Goal: Navigation & Orientation: Find specific page/section

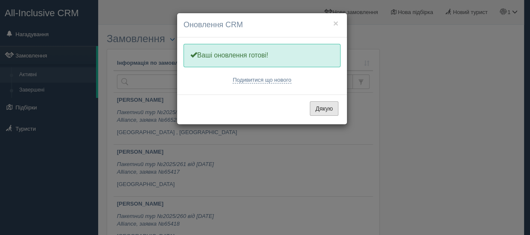
click at [328, 110] on button "Дякую" at bounding box center [324, 109] width 29 height 15
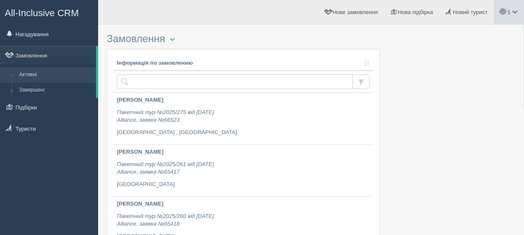
click at [517, 13] on span at bounding box center [515, 12] width 6 height 6
click at [487, 32] on link "Мій профіль" at bounding box center [476, 38] width 93 height 18
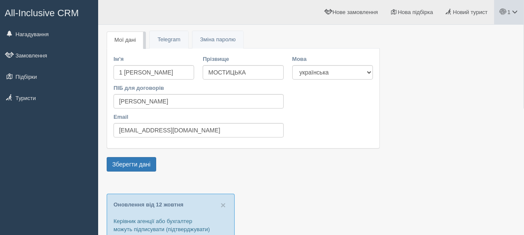
click at [517, 15] on link "1" at bounding box center [509, 12] width 30 height 24
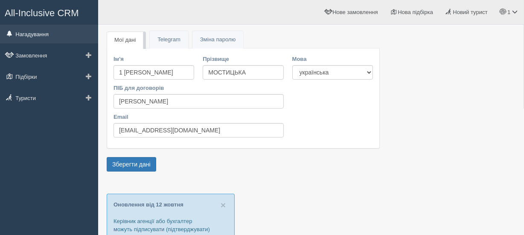
click at [38, 34] on link "Нагадування" at bounding box center [49, 34] width 98 height 19
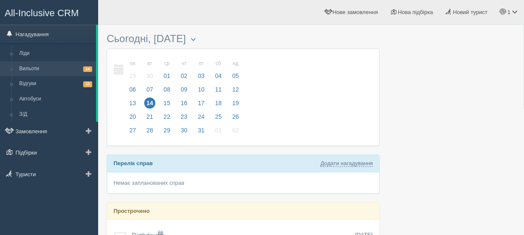
click at [46, 72] on link "Вильоти 14" at bounding box center [55, 68] width 81 height 15
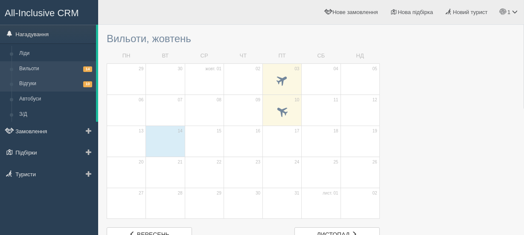
click at [54, 83] on link "Відгуки 10" at bounding box center [55, 83] width 81 height 15
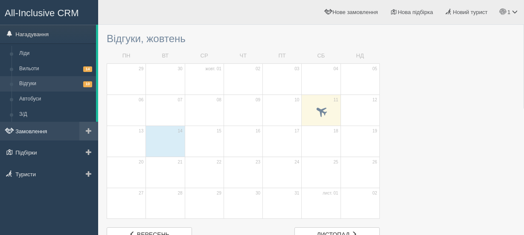
click at [39, 131] on link "Замовлення" at bounding box center [49, 131] width 98 height 19
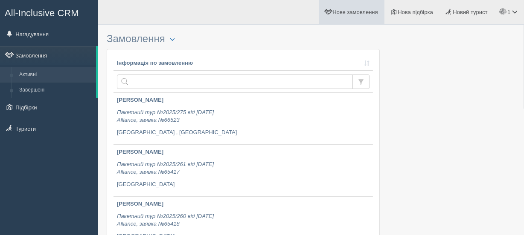
click at [366, 19] on link "Нове замовлення" at bounding box center [351, 12] width 65 height 24
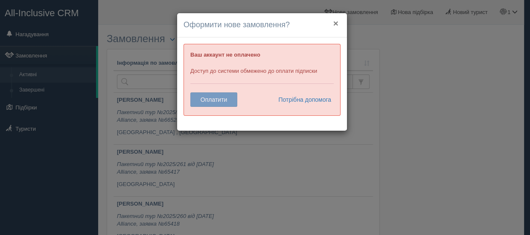
click at [335, 21] on button "×" at bounding box center [335, 23] width 5 height 9
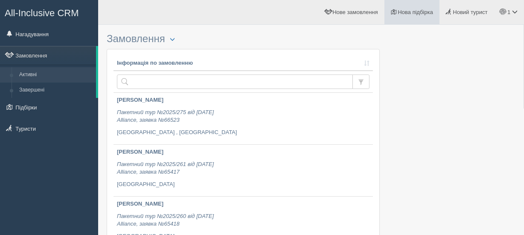
click at [424, 17] on link "Нова підбірка" at bounding box center [411, 12] width 55 height 24
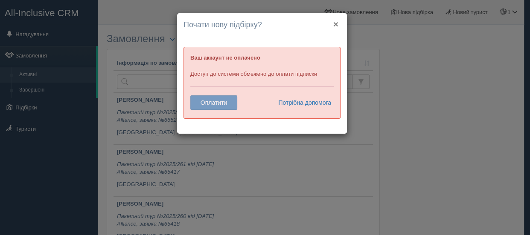
click at [337, 25] on button "×" at bounding box center [335, 24] width 5 height 9
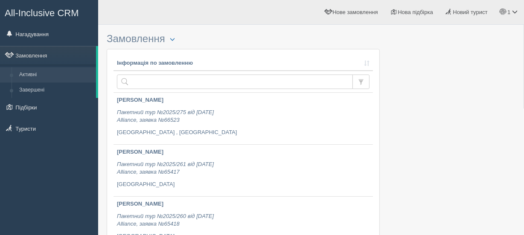
click at [34, 13] on span "All-Inclusive CRM" at bounding box center [42, 13] width 74 height 11
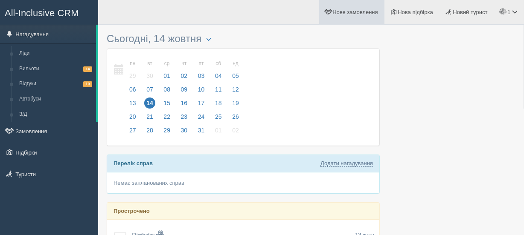
click at [353, 12] on span "Нове замовлення" at bounding box center [354, 12] width 45 height 6
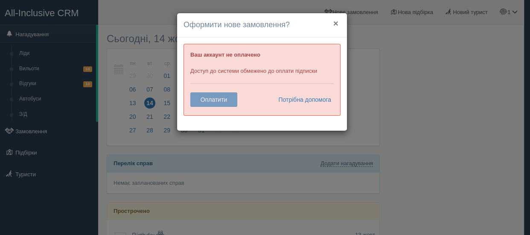
click at [333, 20] on button "×" at bounding box center [335, 23] width 5 height 9
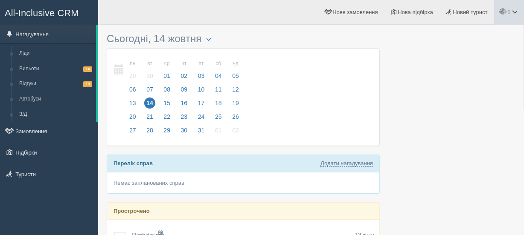
click at [515, 11] on span at bounding box center [515, 12] width 6 height 6
click at [452, 106] on link "Вихід" at bounding box center [476, 111] width 93 height 18
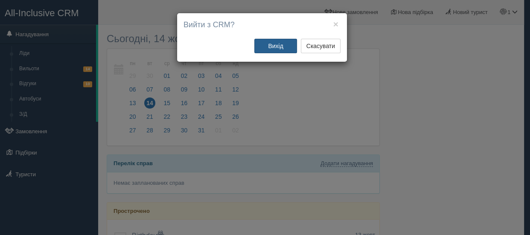
click at [284, 42] on button "Вихід" at bounding box center [275, 46] width 43 height 15
